Goal: Task Accomplishment & Management: Use online tool/utility

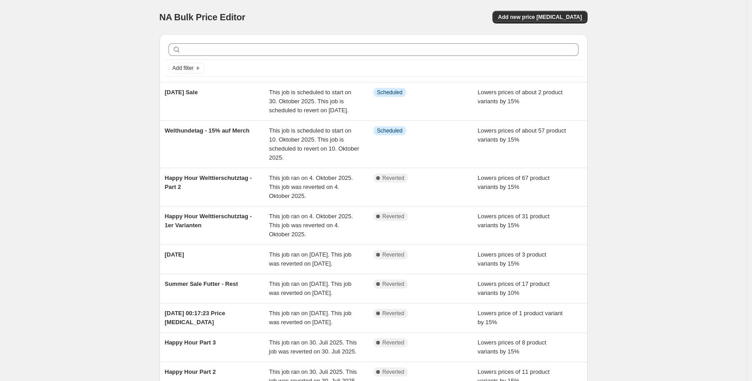
click at [561, 6] on div "NA Bulk Price Editor. This page is ready NA Bulk Price Editor Add new price [ME…" at bounding box center [373, 17] width 428 height 34
click at [559, 15] on span "Add new price [MEDICAL_DATA]" at bounding box center [540, 17] width 84 height 7
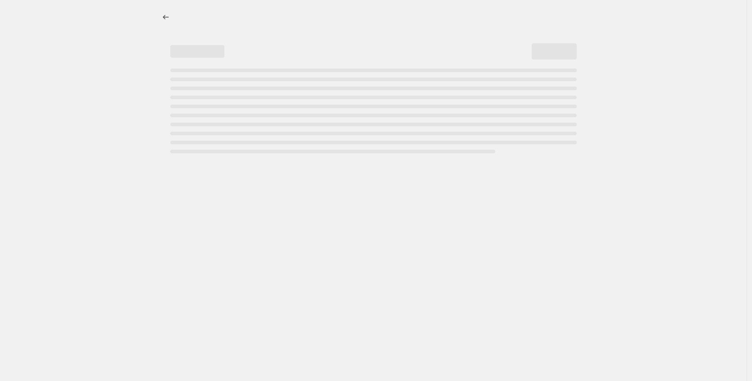
select select "percentage"
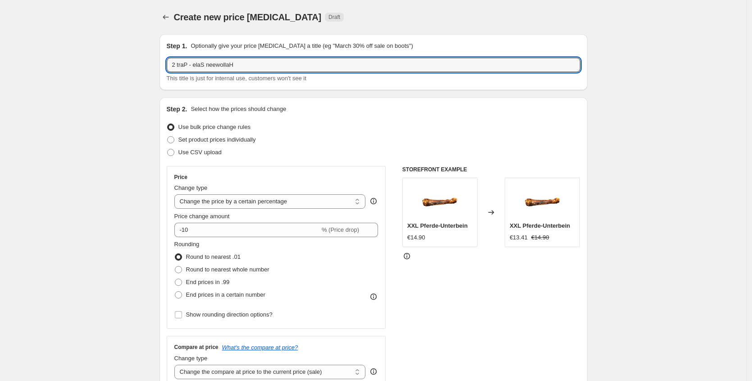
drag, startPoint x: 251, startPoint y: 63, endPoint x: 98, endPoint y: 60, distance: 153.2
type input "[DATE] Sale - Part 2"
click at [199, 215] on span "Price change amount" at bounding box center [201, 216] width 55 height 7
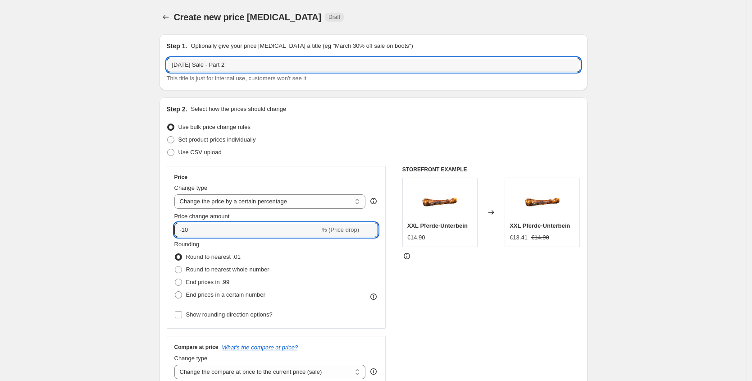
click at [199, 223] on input "-10" at bounding box center [247, 230] width 146 height 14
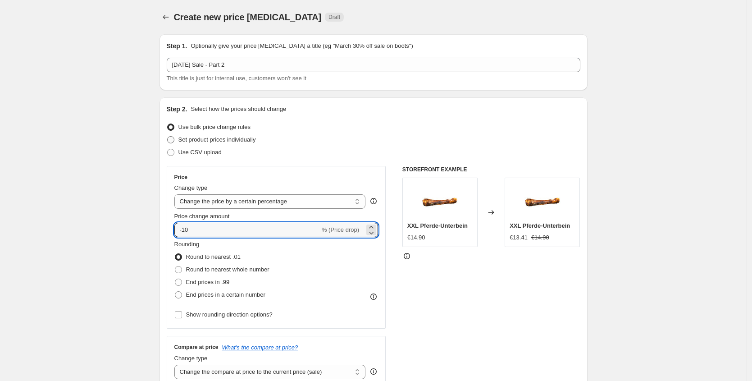
click at [219, 141] on span "Set product prices individually" at bounding box center [216, 139] width 77 height 7
click at [168, 137] on input "Set product prices individually" at bounding box center [167, 136] width 0 height 0
radio input "true"
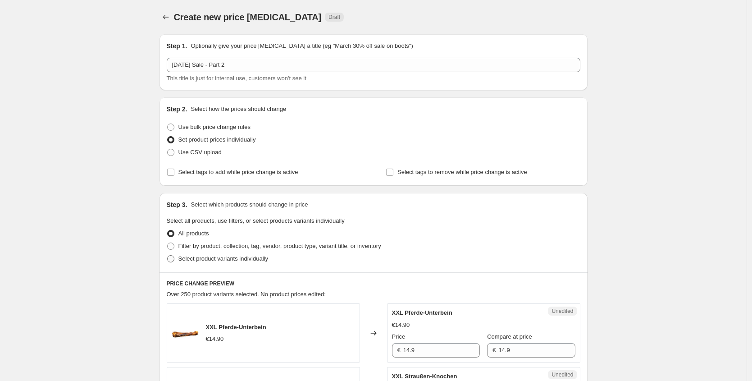
click at [263, 263] on span "Select product variants individually" at bounding box center [223, 258] width 90 height 9
click at [168, 255] on input "Select product variants individually" at bounding box center [167, 255] width 0 height 0
radio input "true"
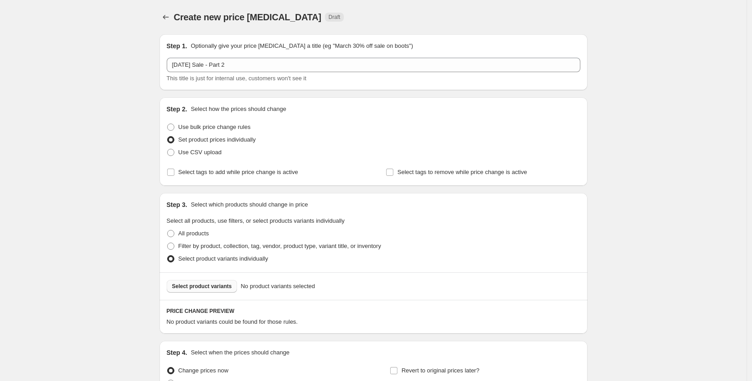
click at [218, 286] on span "Select product variants" at bounding box center [202, 285] width 60 height 7
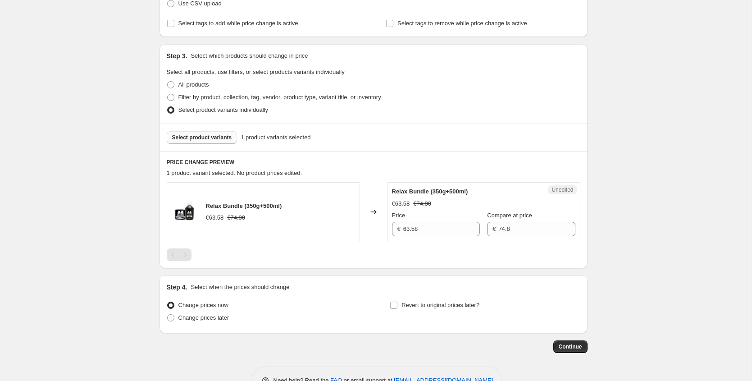
scroll to position [168, 0]
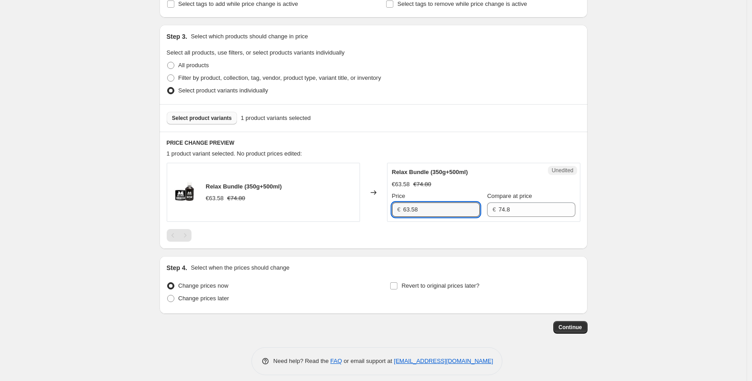
drag, startPoint x: 427, startPoint y: 210, endPoint x: 346, endPoint y: 207, distance: 81.1
click at [346, 207] on div "Relax Bundle (350g+500ml) €63.58 €74.80 Changed to Unedited Relax Bundle (350g+…" at bounding box center [374, 192] width 414 height 59
type input "59.92"
click at [647, 216] on div "Create new price [MEDICAL_DATA]. This page is ready Create new price [MEDICAL_D…" at bounding box center [373, 110] width 747 height 556
click at [197, 296] on span "Change prices later" at bounding box center [203, 298] width 51 height 7
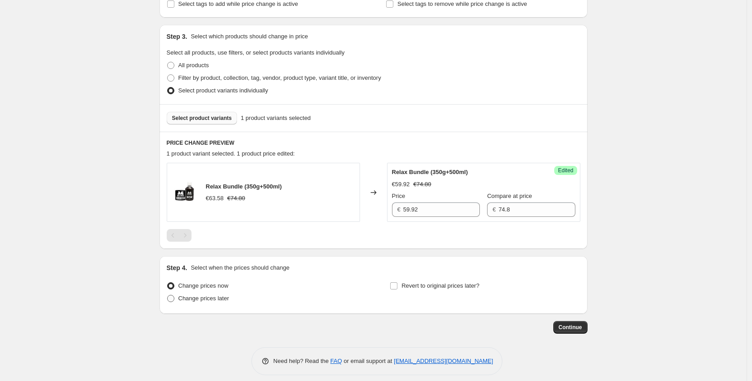
click at [168, 295] on input "Change prices later" at bounding box center [167, 295] width 0 height 0
radio input "true"
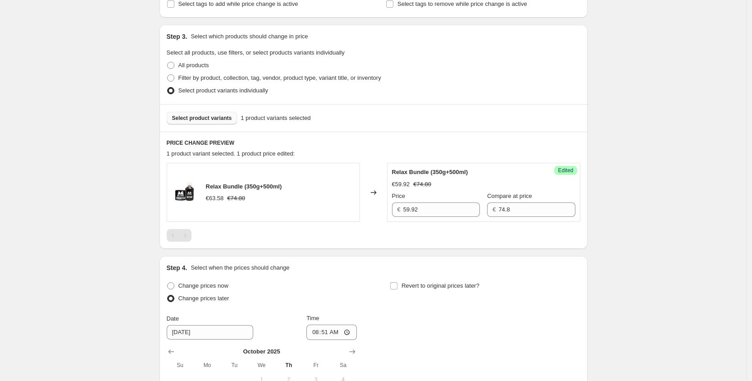
scroll to position [283, 0]
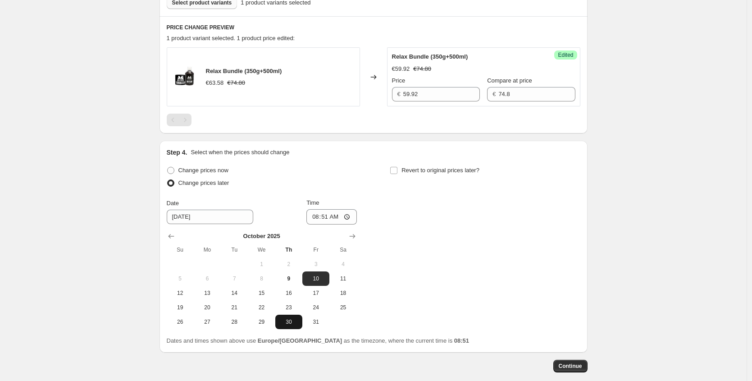
click at [285, 320] on span "30" at bounding box center [289, 321] width 20 height 7
type input "[DATE]"
click at [326, 215] on input "08:51" at bounding box center [331, 216] width 50 height 15
type input "00:10"
click at [470, 169] on span "Revert to original prices later?" at bounding box center [440, 170] width 78 height 7
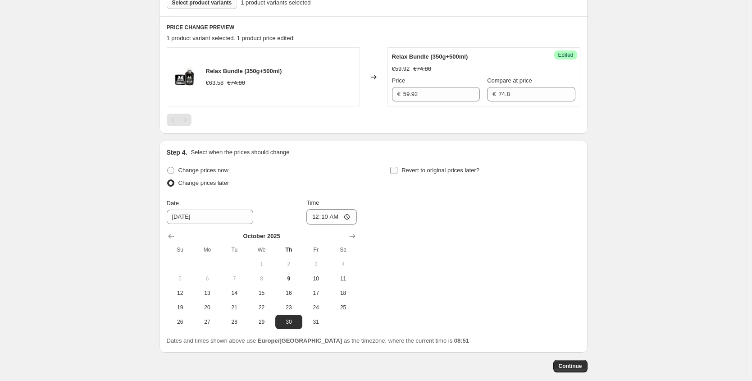
click at [397, 169] on input "Revert to original prices later?" at bounding box center [393, 170] width 7 height 7
checkbox input "true"
click at [578, 237] on icon "Show next month, November 2025" at bounding box center [575, 236] width 9 height 9
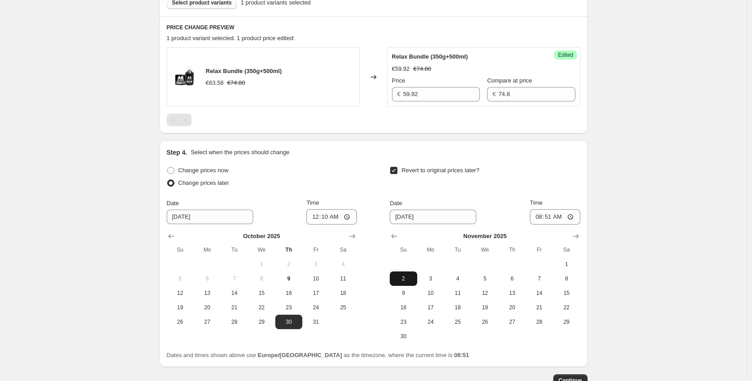
click at [410, 282] on button "2" at bounding box center [403, 278] width 27 height 14
type input "[DATE]"
click at [548, 215] on input "08:51" at bounding box center [555, 216] width 50 height 15
type input "23:59"
drag, startPoint x: 674, startPoint y: 219, endPoint x: 651, endPoint y: 257, distance: 45.1
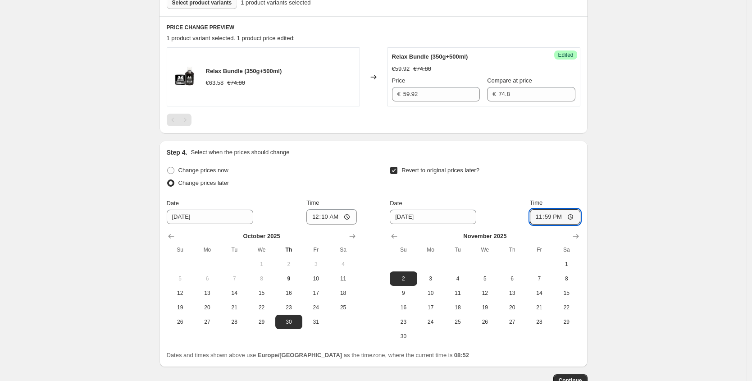
click at [675, 219] on div "Create new price [MEDICAL_DATA]. This page is ready Create new price [MEDICAL_D…" at bounding box center [373, 79] width 747 height 725
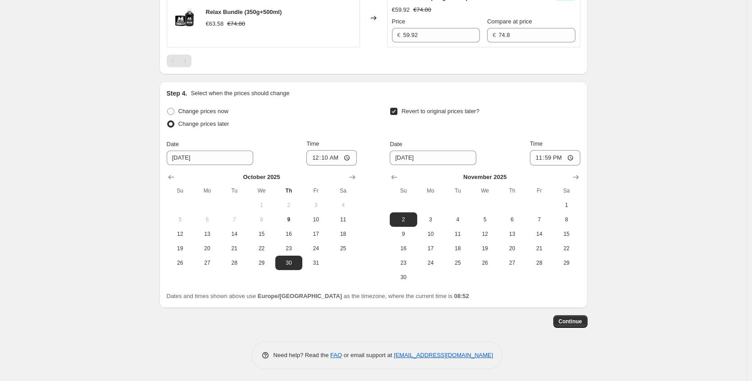
scroll to position [344, 0]
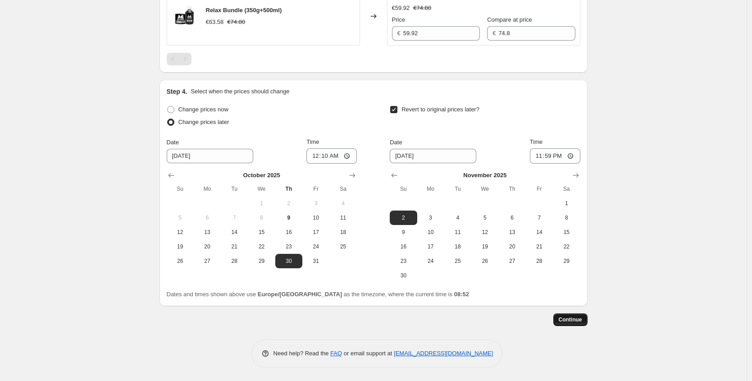
click at [588, 317] on button "Continue" at bounding box center [570, 319] width 34 height 13
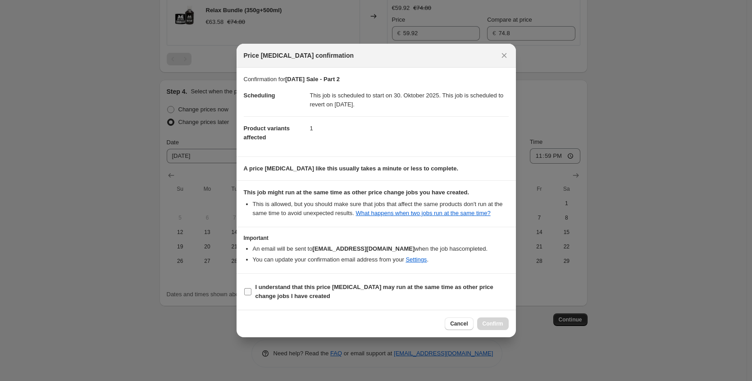
click at [316, 288] on b "I understand that this price [MEDICAL_DATA] may run at the same time as other p…" at bounding box center [374, 291] width 238 height 16
click at [251, 288] on input "I understand that this price [MEDICAL_DATA] may run at the same time as other p…" at bounding box center [247, 291] width 7 height 7
checkbox input "true"
click at [488, 327] on span "Confirm" at bounding box center [493, 323] width 21 height 7
